Goal: Find specific fact: Find specific fact

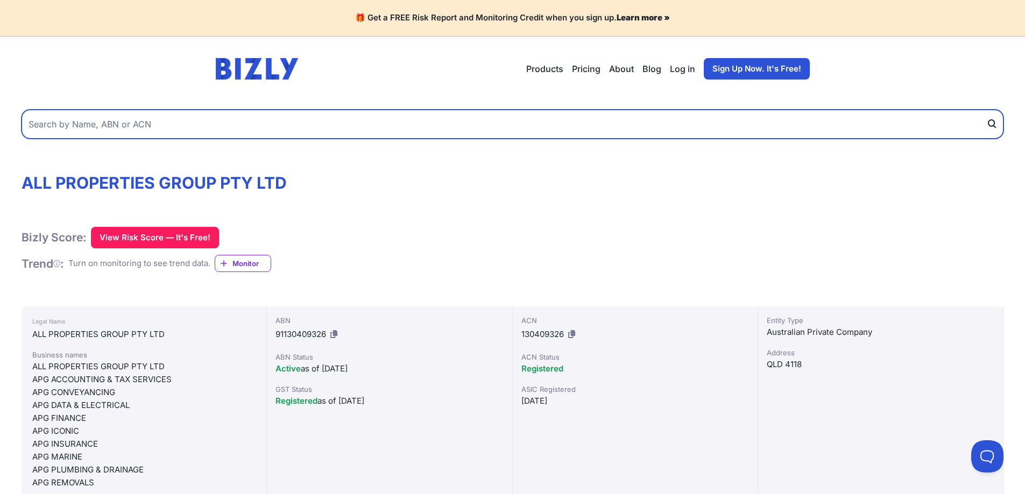
click at [298, 123] on input "text" at bounding box center [512, 124] width 981 height 29
paste input "21 081 925 706"
type input "21 081 925 706"
click at [986, 110] on button "submit" at bounding box center [994, 124] width 17 height 29
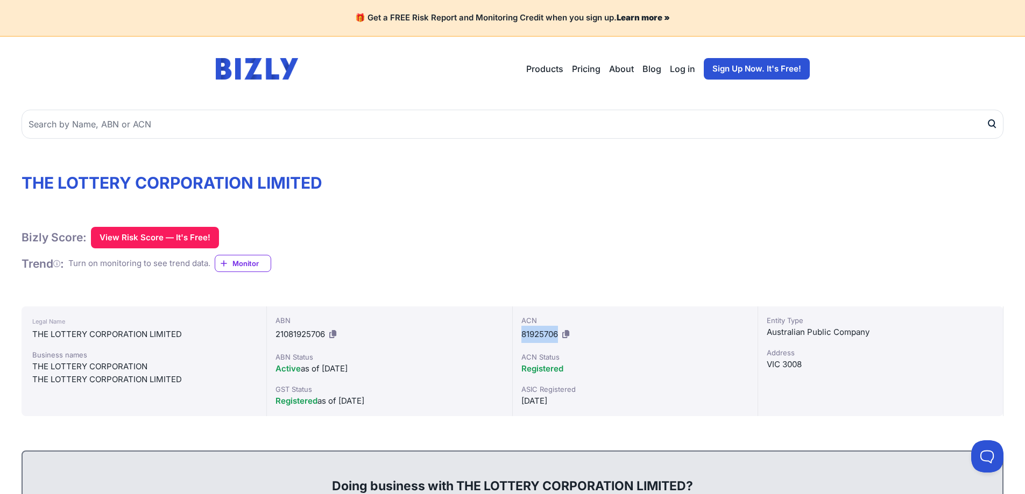
drag, startPoint x: 522, startPoint y: 332, endPoint x: 558, endPoint y: 329, distance: 35.7
click at [558, 329] on div "ACN 81925706" at bounding box center [634, 329] width 227 height 28
copy span "81925706"
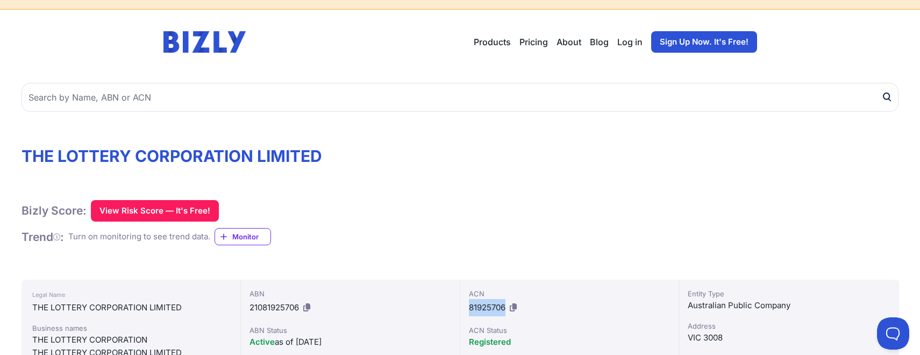
scroll to position [54, 0]
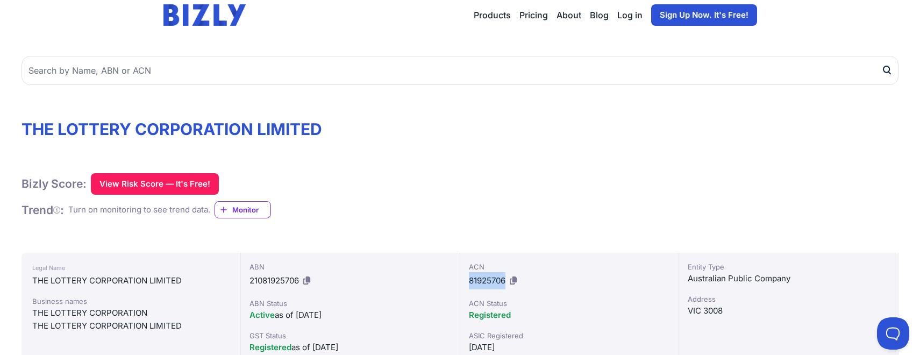
copy span "81925706"
